Goal: Information Seeking & Learning: Understand process/instructions

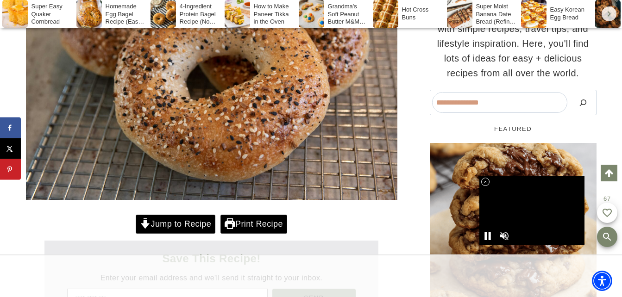
scroll to position [342, 0]
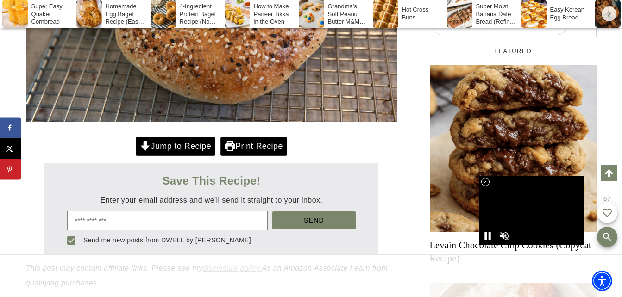
click at [192, 139] on link "Jump to Recipe" at bounding box center [176, 146] width 80 height 19
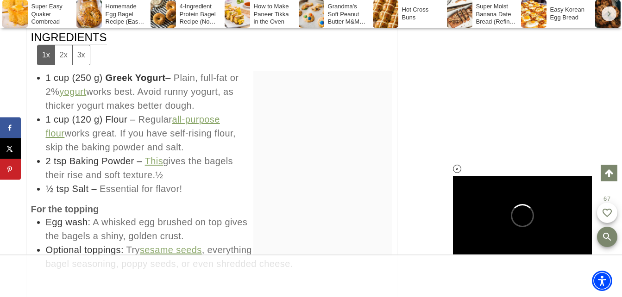
click at [64, 64] on button "2x" at bounding box center [64, 54] width 18 height 19
